Goal: Task Accomplishment & Management: Manage account settings

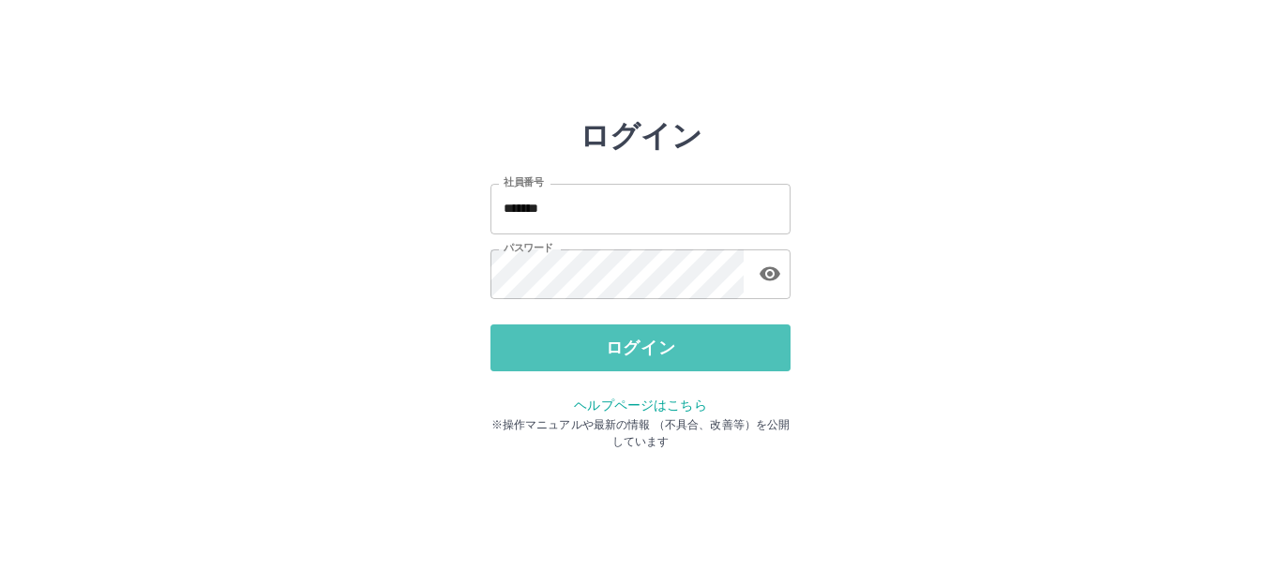
click at [619, 345] on button "ログイン" at bounding box center [641, 348] width 300 height 47
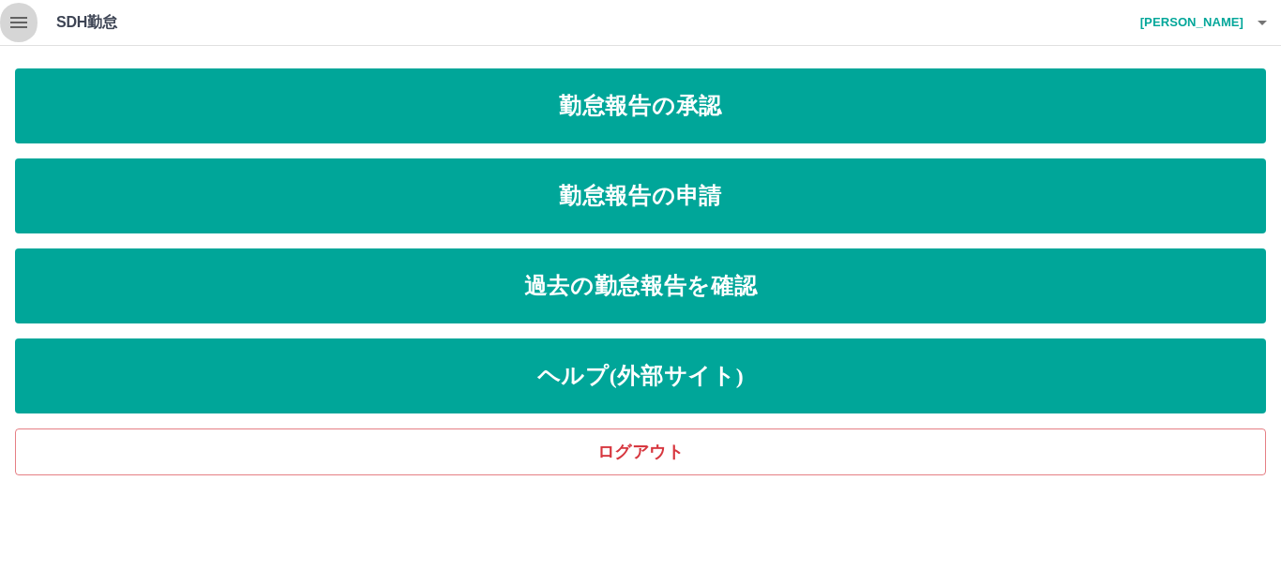
click at [16, 15] on icon "button" at bounding box center [19, 22] width 23 height 23
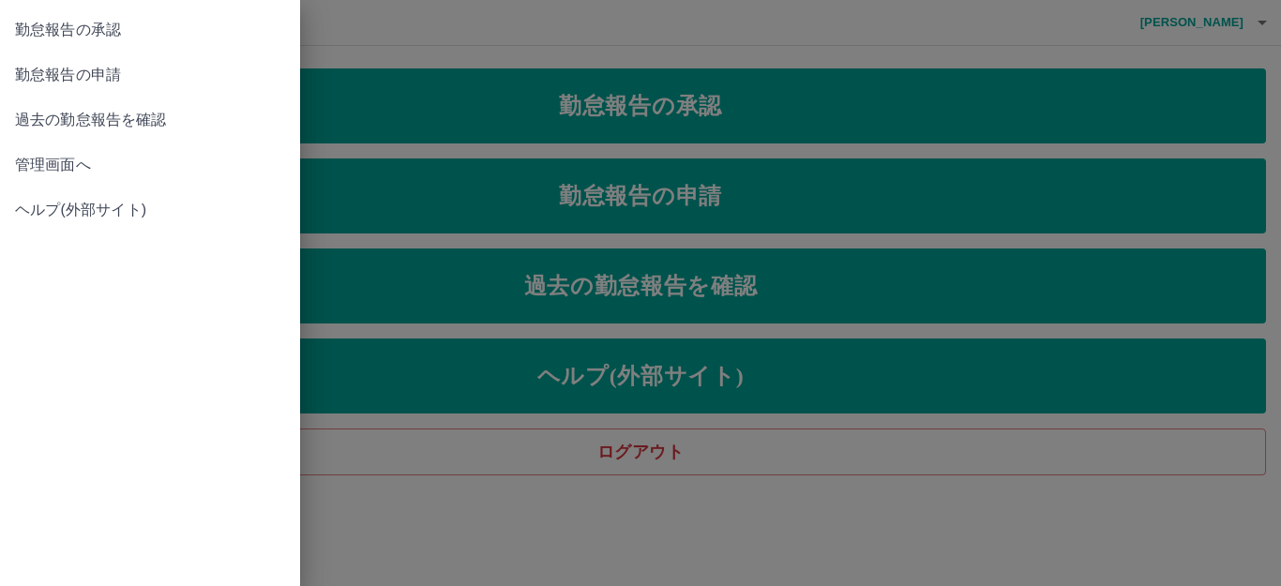
click at [51, 168] on span "管理画面へ" at bounding box center [150, 165] width 270 height 23
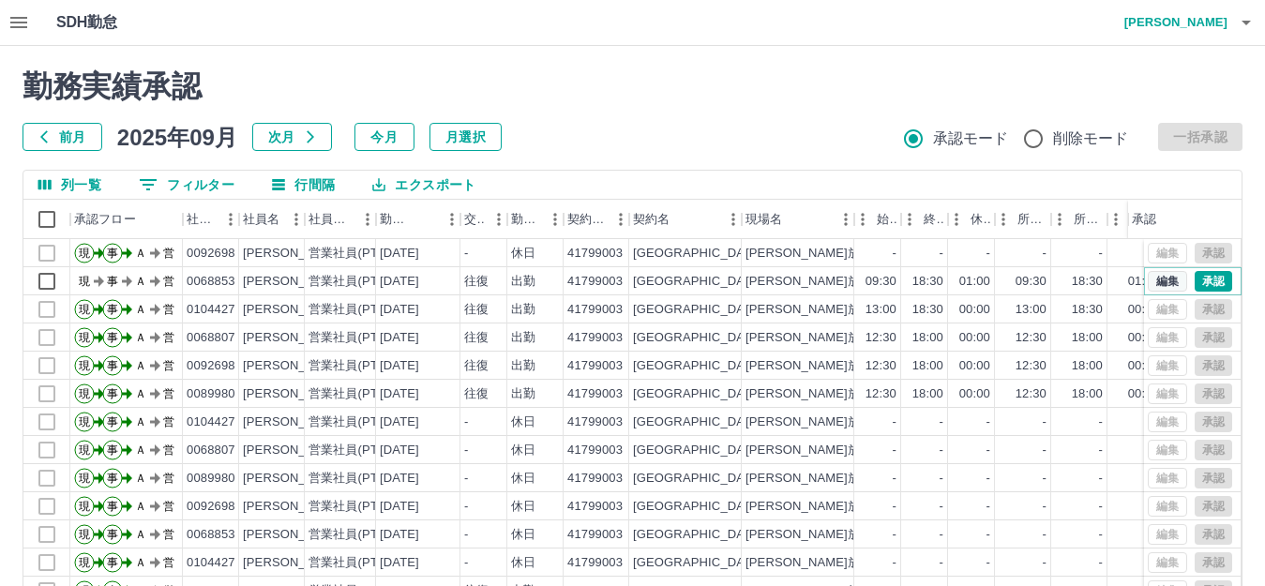
click at [1157, 280] on button "編集" at bounding box center [1167, 281] width 39 height 21
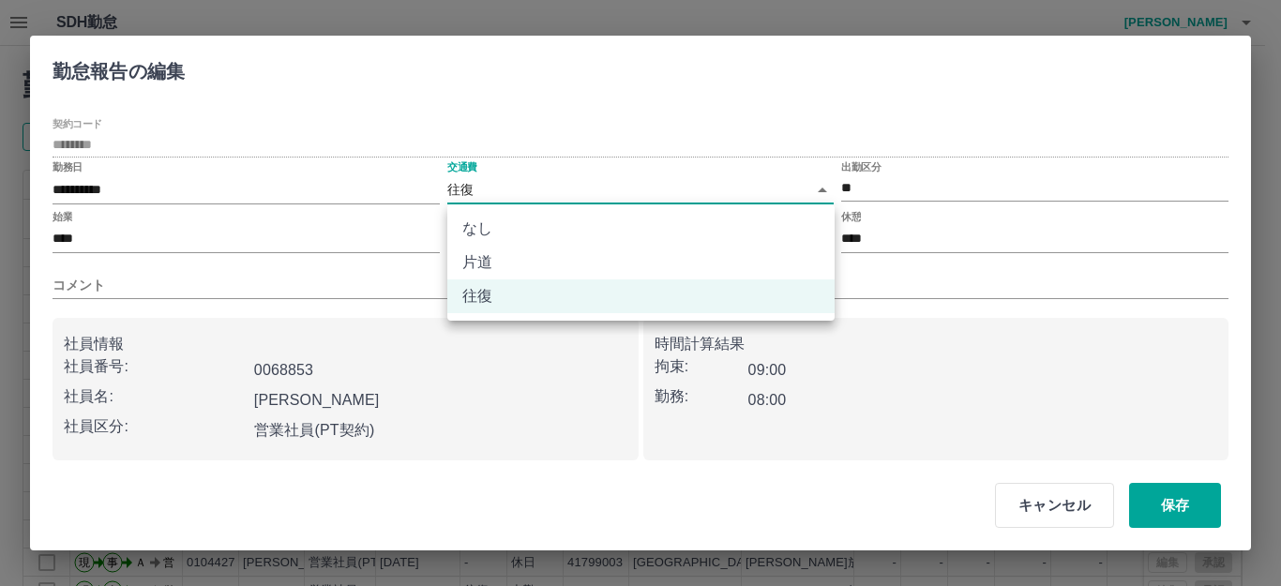
click at [818, 193] on body "SDH勤怠 坂尾　富美子 勤務実績承認 前月 2025年09月 次月 今月 月選択 承認モード 削除モード 一括承認 列一覧 0 フィルター 行間隔 エクスポ…" at bounding box center [640, 396] width 1281 height 793
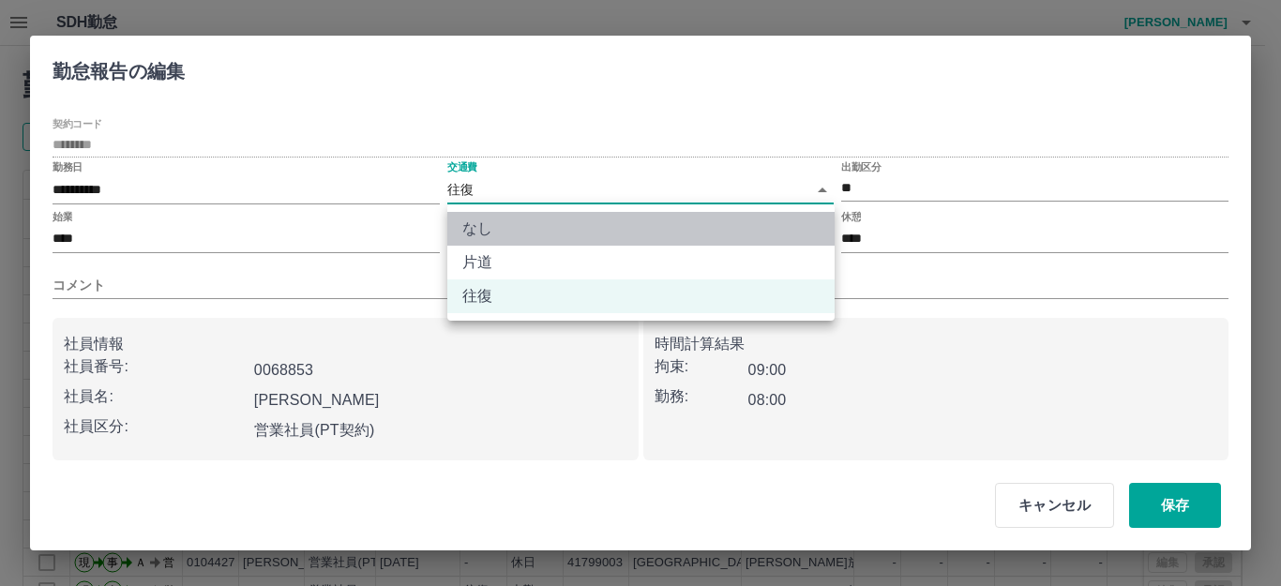
click at [476, 226] on li "なし" at bounding box center [640, 229] width 387 height 34
type input "****"
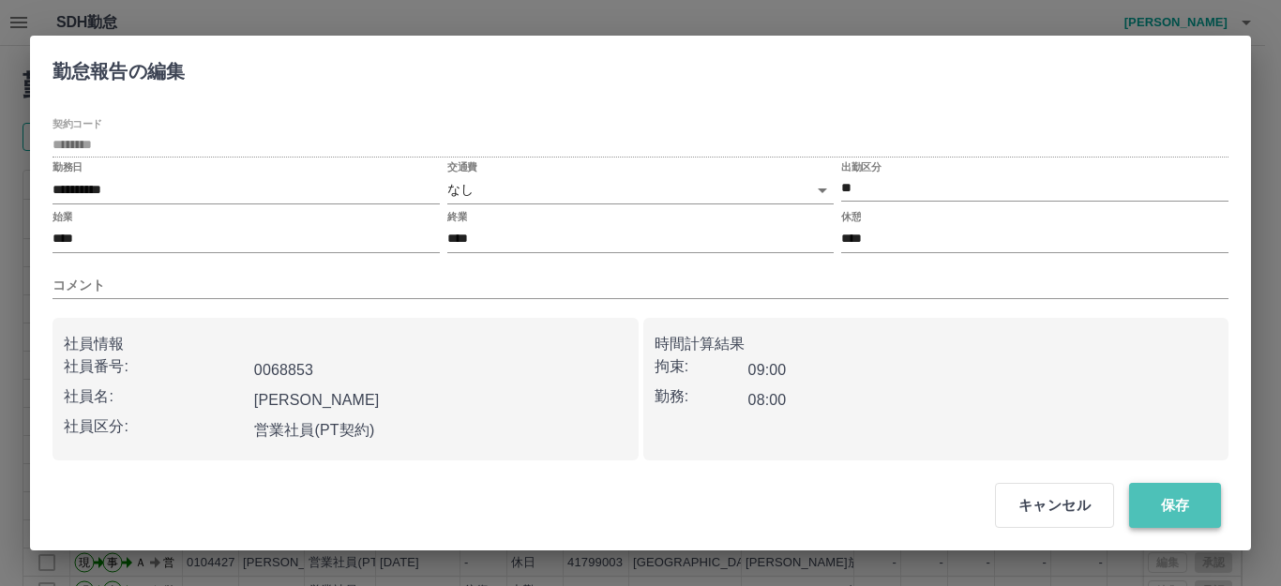
click at [1170, 500] on button "保存" at bounding box center [1175, 505] width 92 height 45
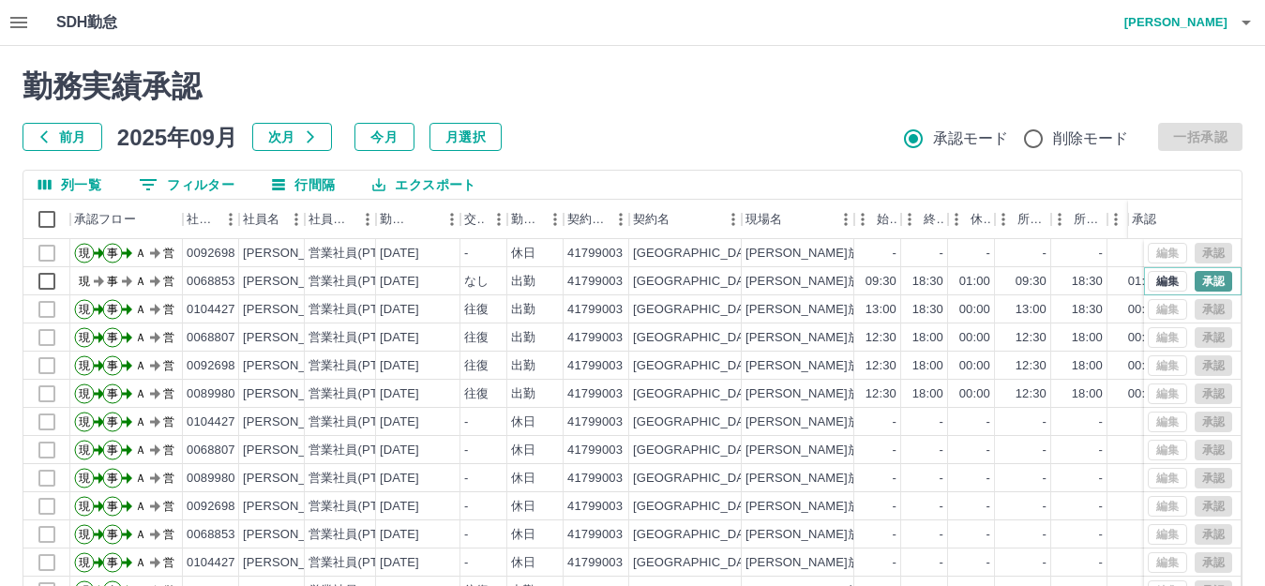
click at [1200, 279] on button "承認" at bounding box center [1214, 281] width 38 height 21
